Goal: Task Accomplishment & Management: Manage account settings

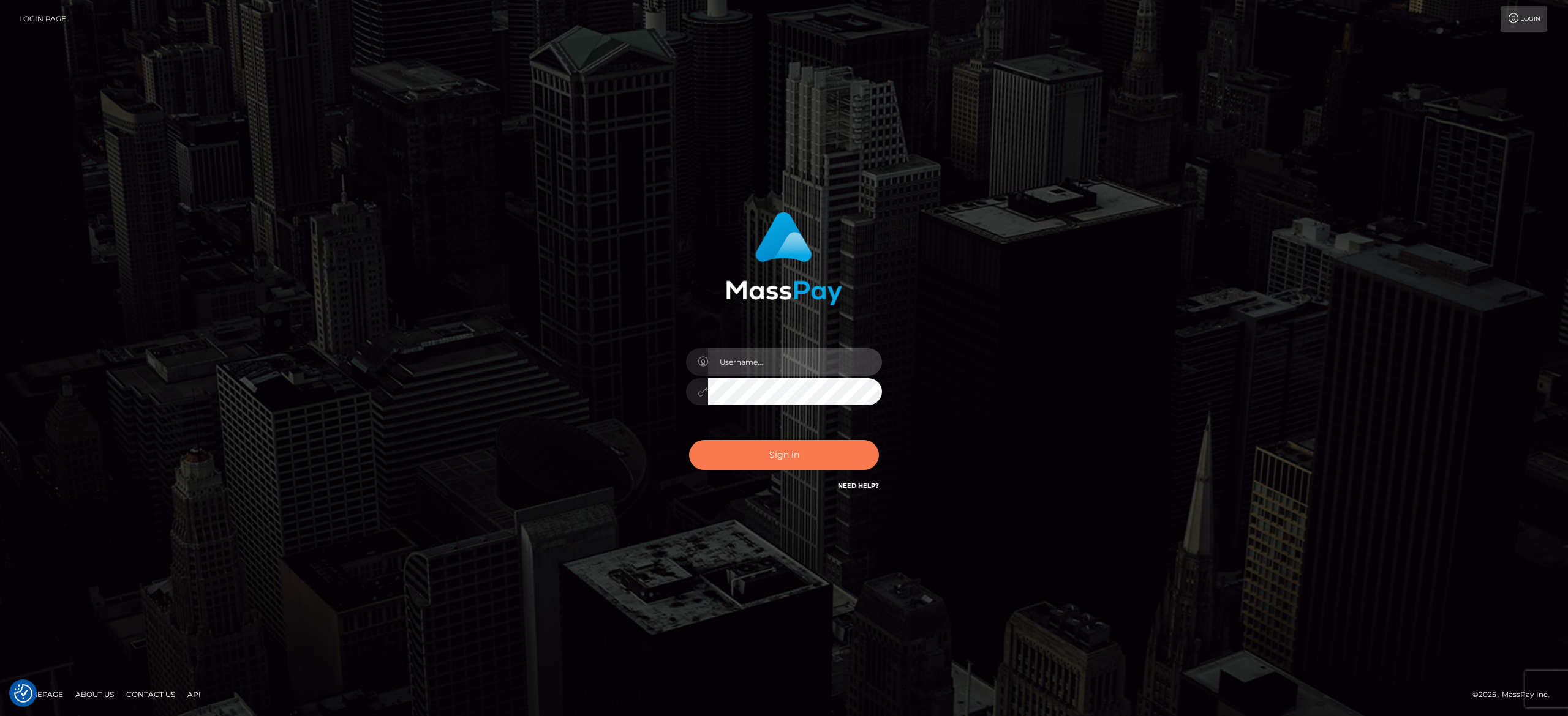
type input "[PERSON_NAME].[PERSON_NAME]"
click at [772, 463] on button "Sign in" at bounding box center [784, 455] width 190 height 30
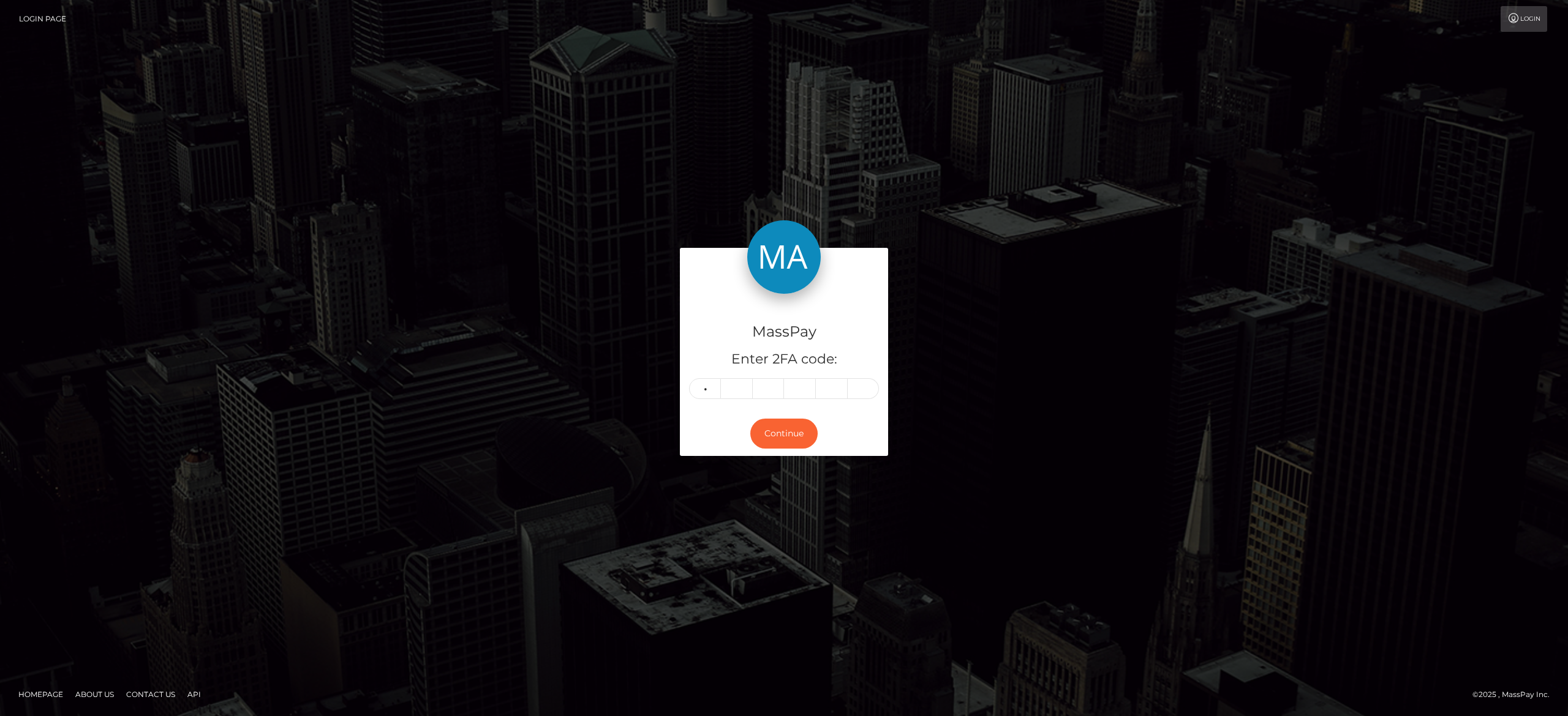
type input "6"
type input "7"
type input "0"
type input "9"
type input "6"
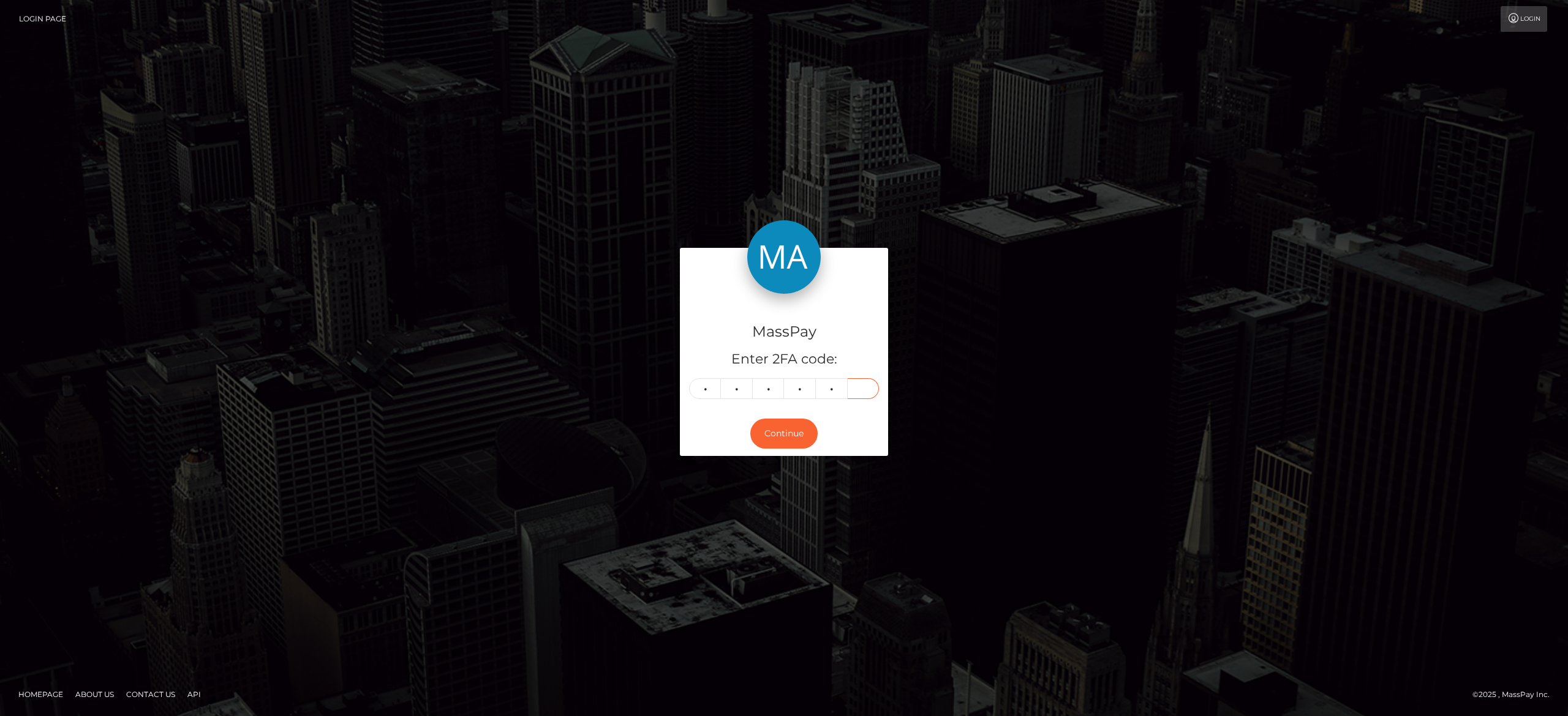
type input "8"
